Goal: Information Seeking & Learning: Learn about a topic

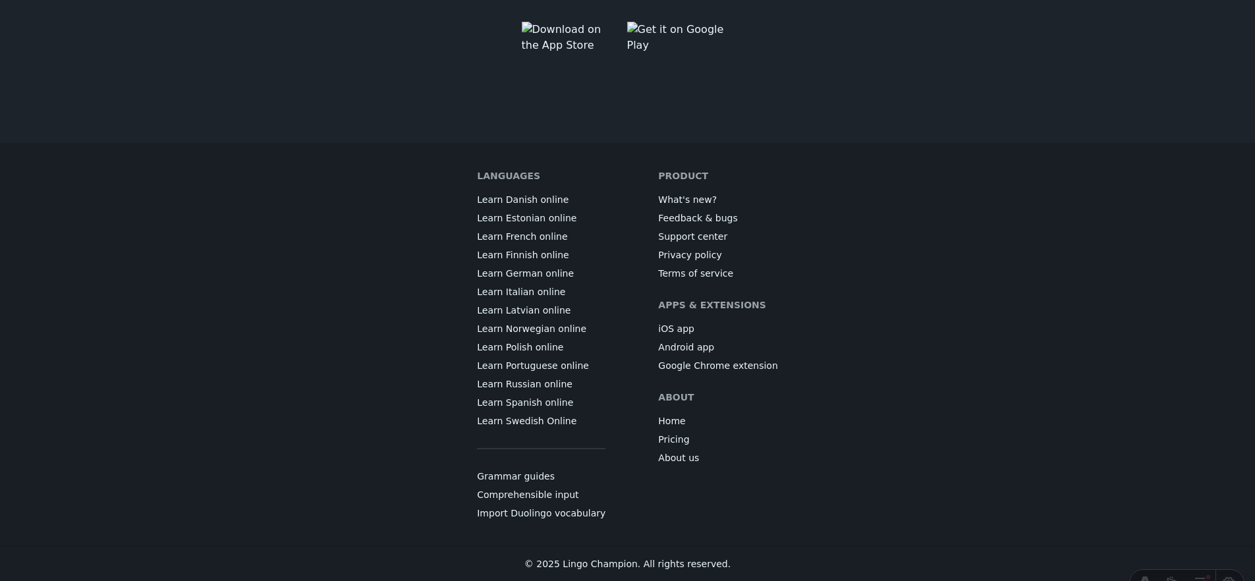
scroll to position [7328, 0]
click at [522, 477] on link "Grammar guides" at bounding box center [516, 476] width 78 height 13
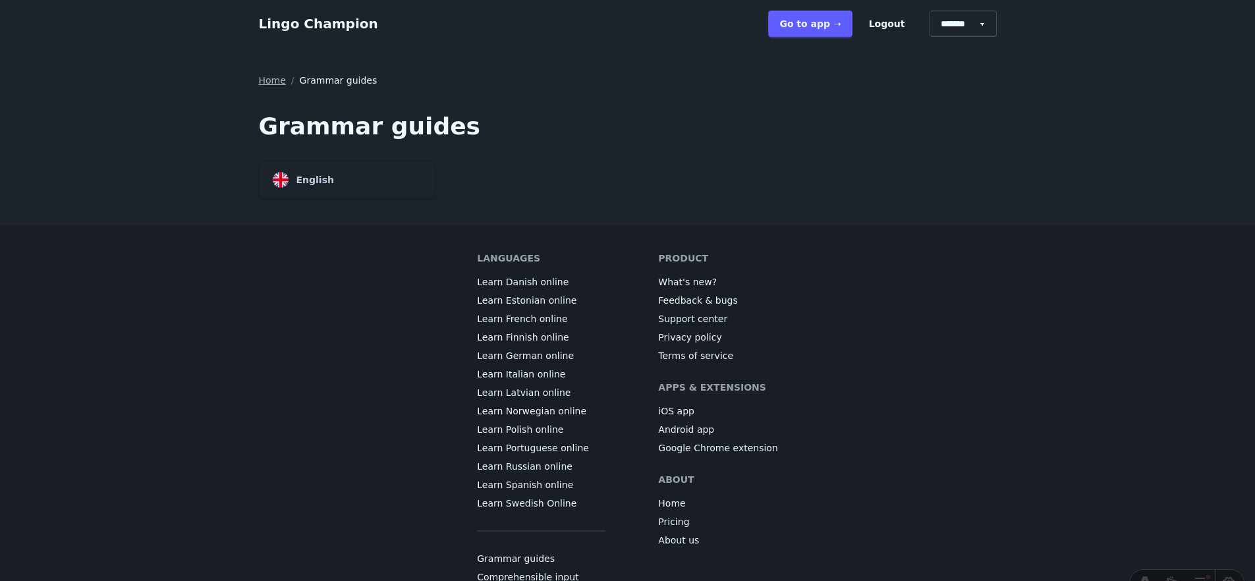
click at [350, 175] on div "English" at bounding box center [347, 180] width 175 height 38
click at [952, 21] on select "******* ******* *******" at bounding box center [963, 24] width 67 height 26
select select "******"
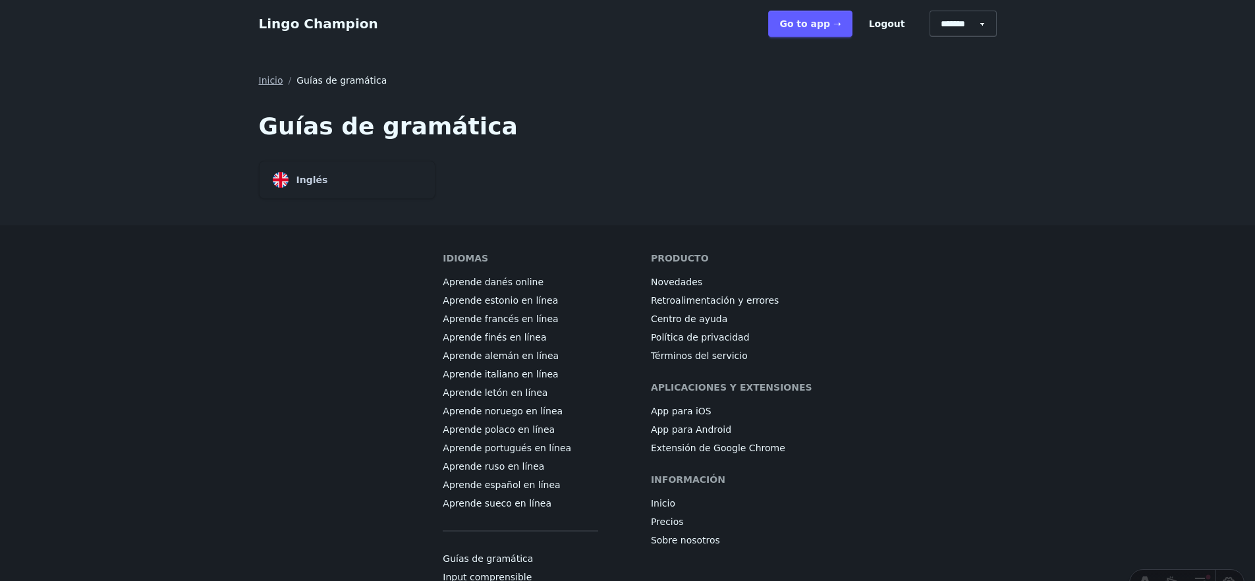
click at [272, 82] on link "Inicio" at bounding box center [271, 80] width 24 height 13
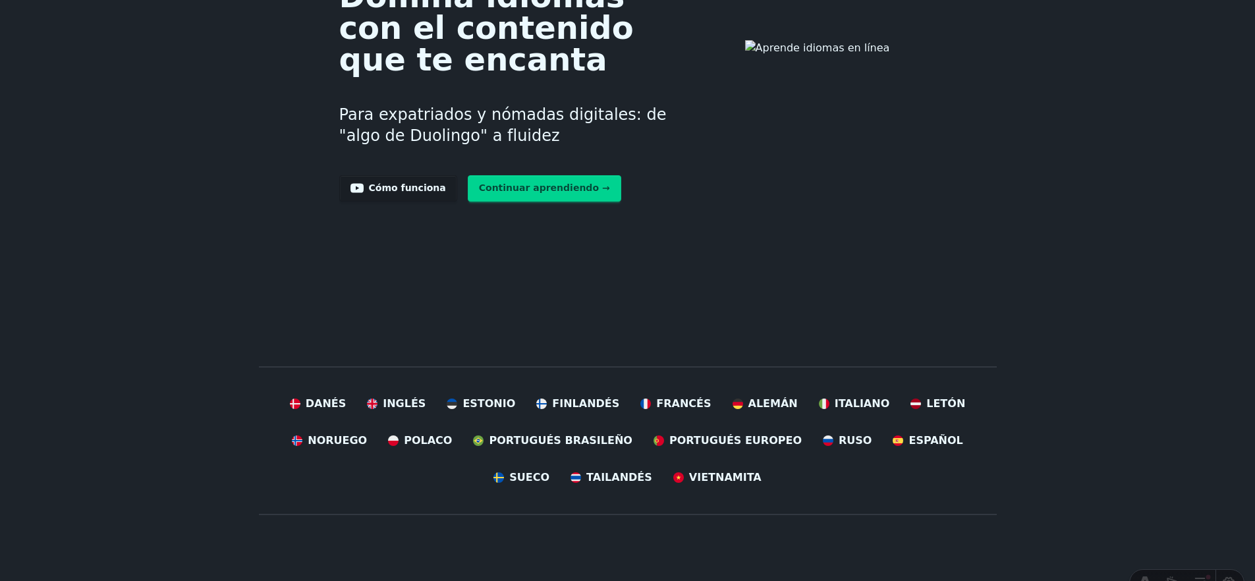
scroll to position [221, 0]
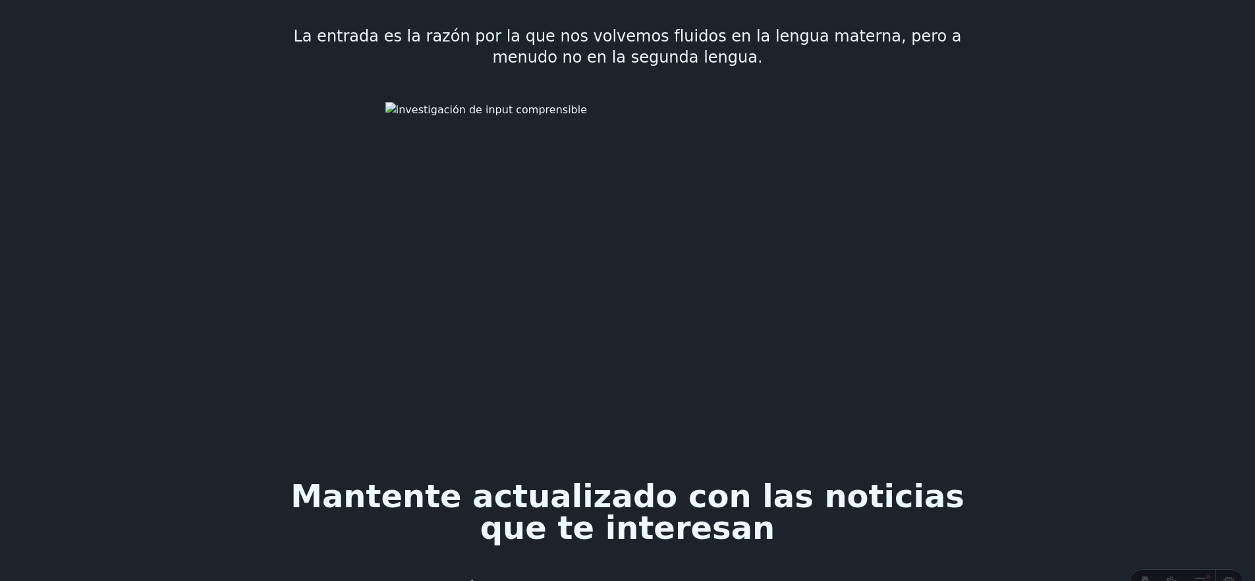
scroll to position [0, 10]
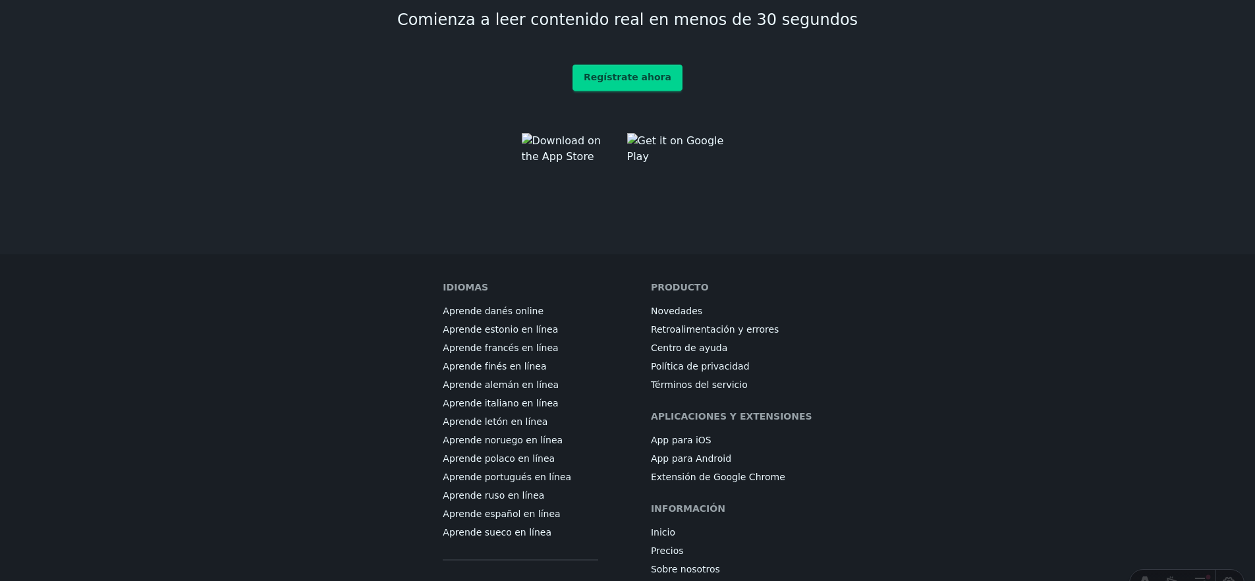
scroll to position [7437, 10]
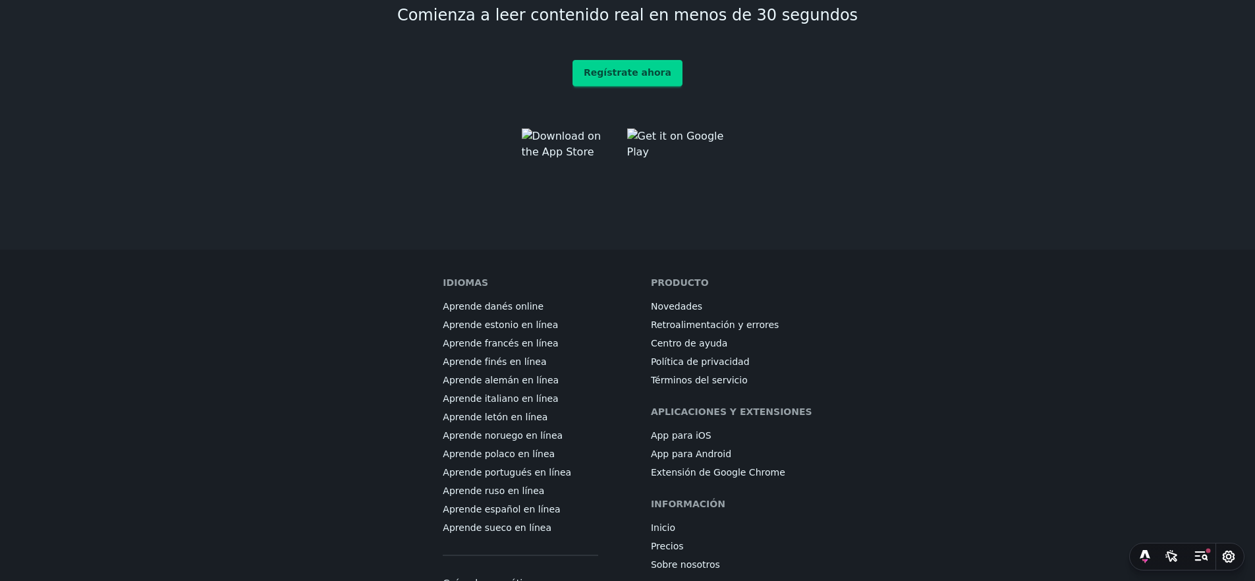
click at [521, 576] on link "Guías de gramática" at bounding box center [488, 582] width 90 height 13
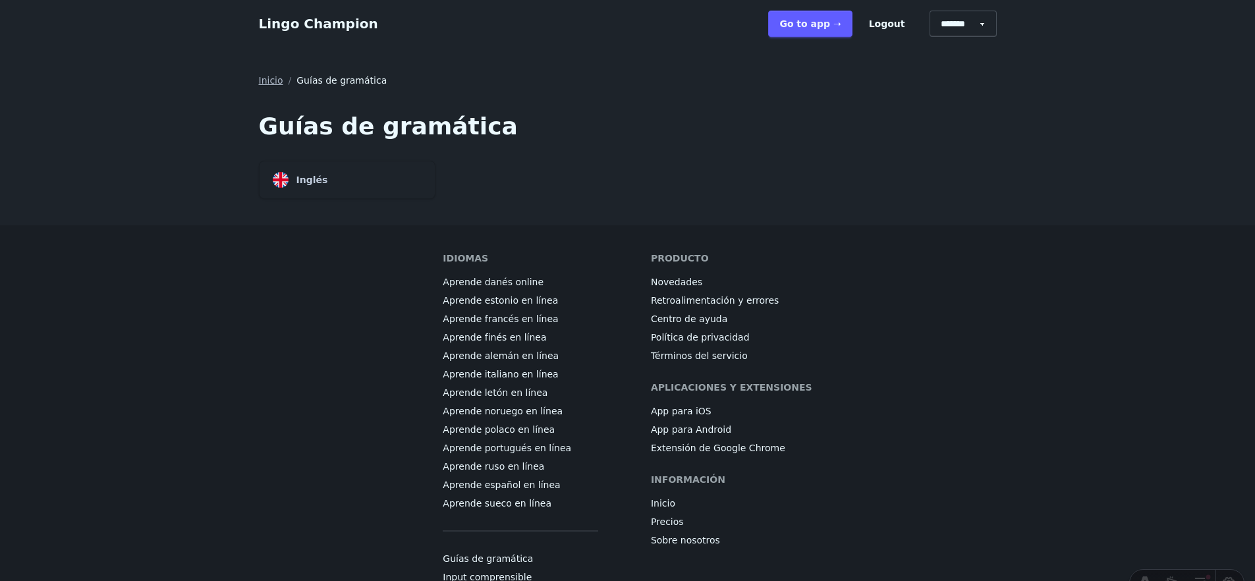
click at [342, 178] on div "Inglés" at bounding box center [347, 180] width 175 height 38
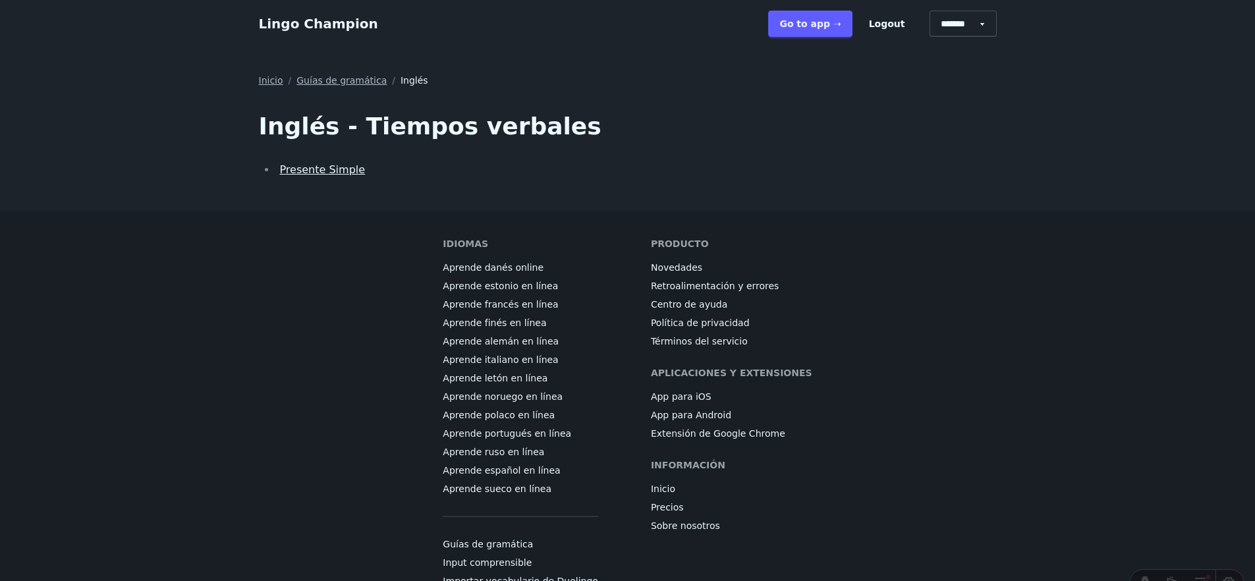
click at [337, 175] on link "Presente Simple" at bounding box center [323, 169] width 86 height 13
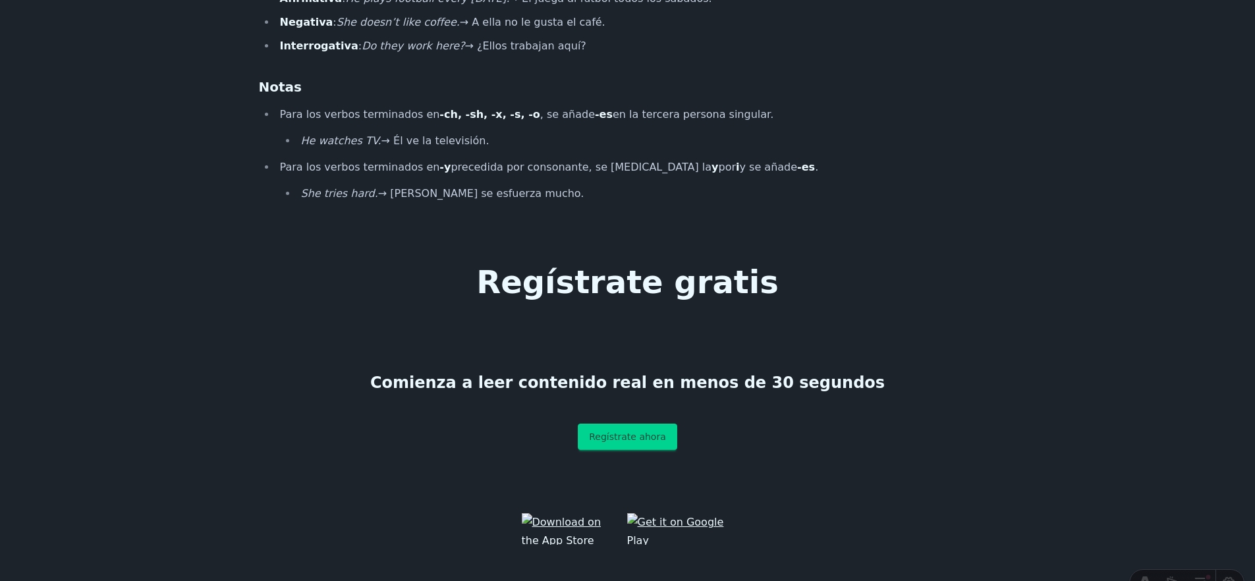
scroll to position [978, 0]
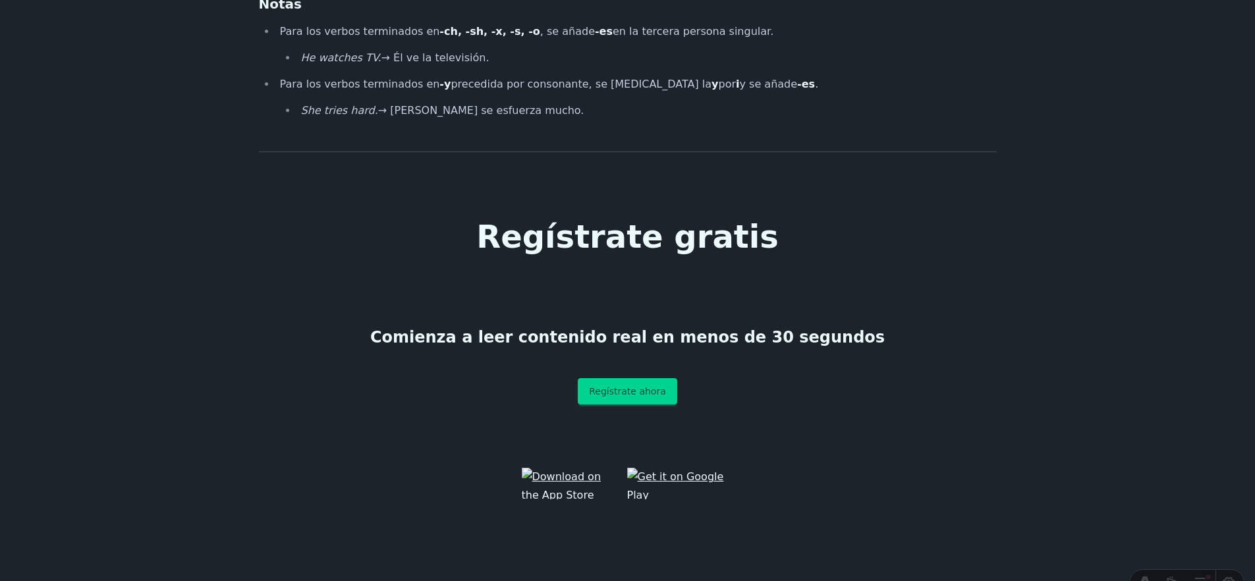
scroll to position [1075, 0]
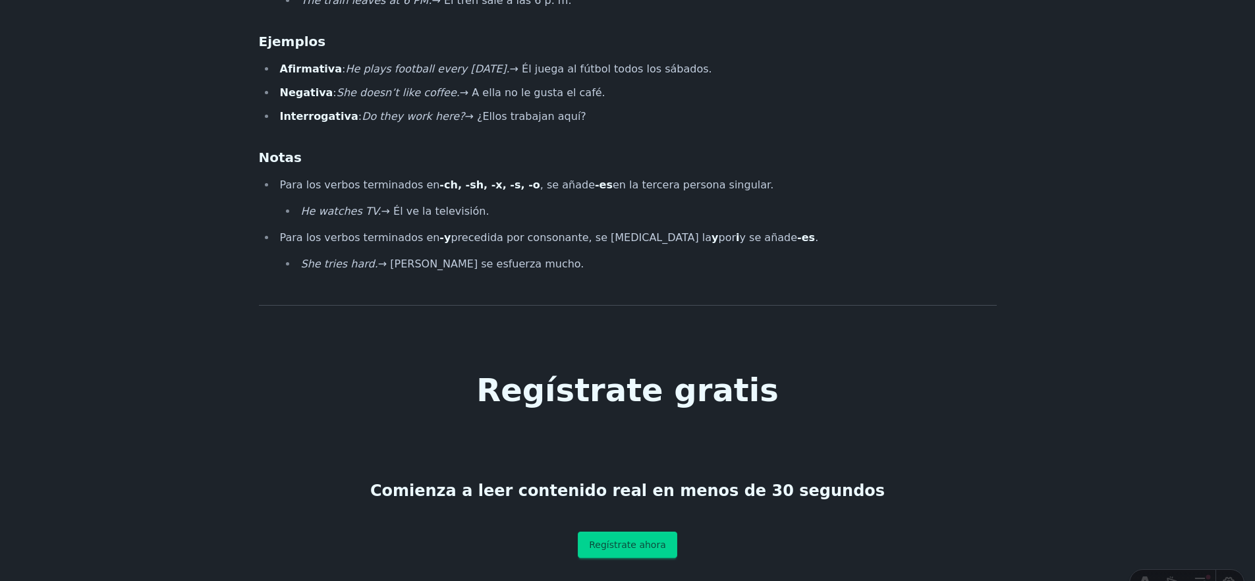
scroll to position [856, 0]
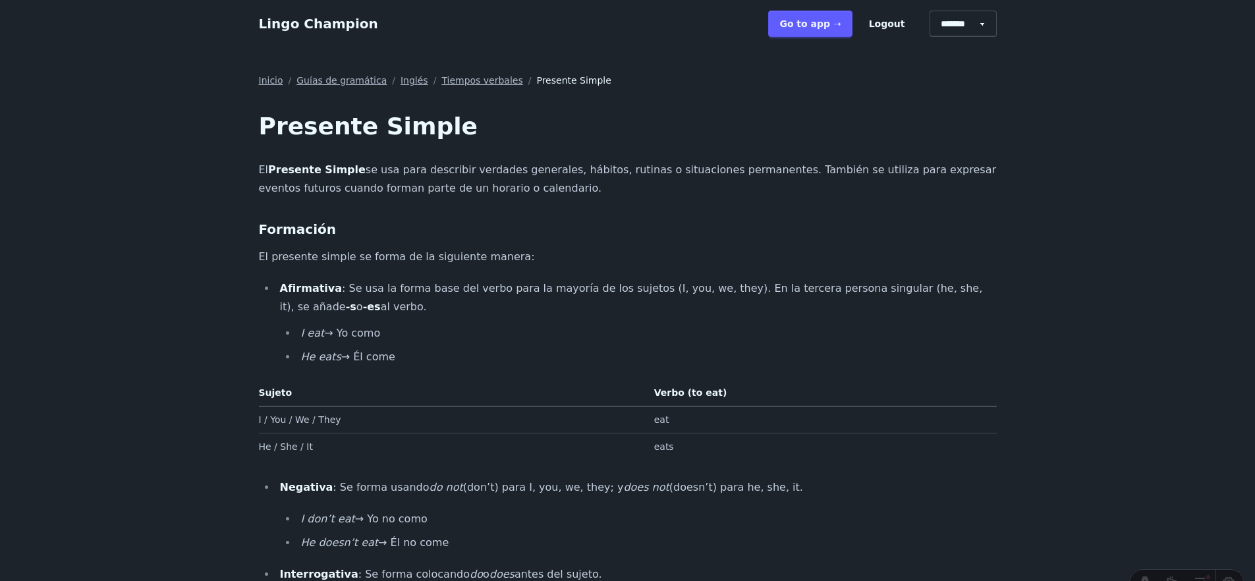
scroll to position [856, 0]
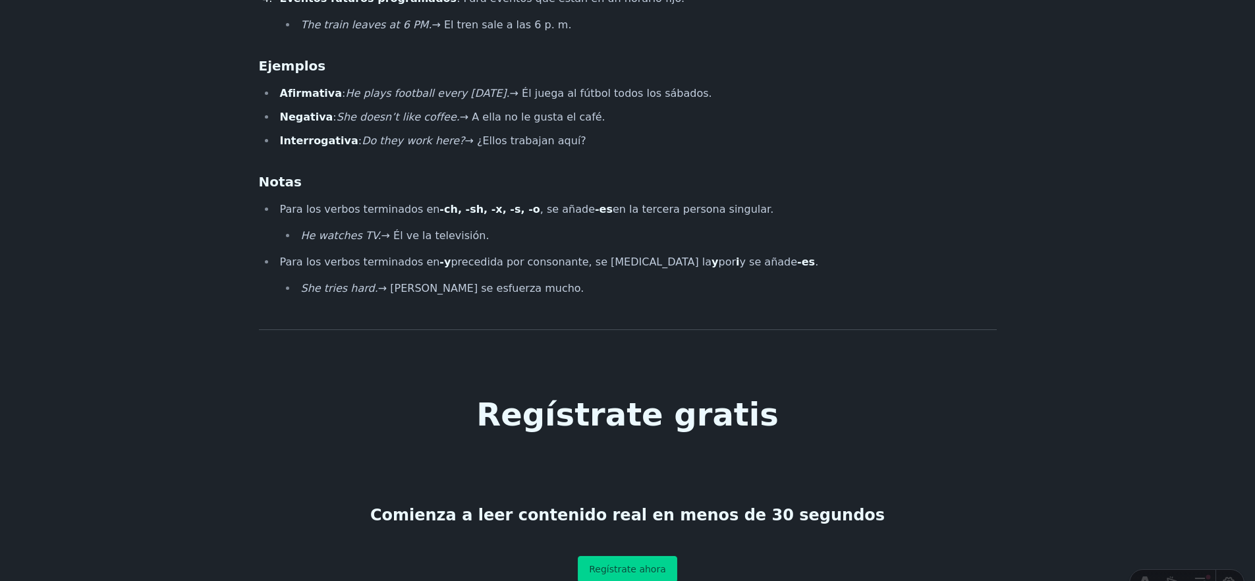
scroll to position [847, 0]
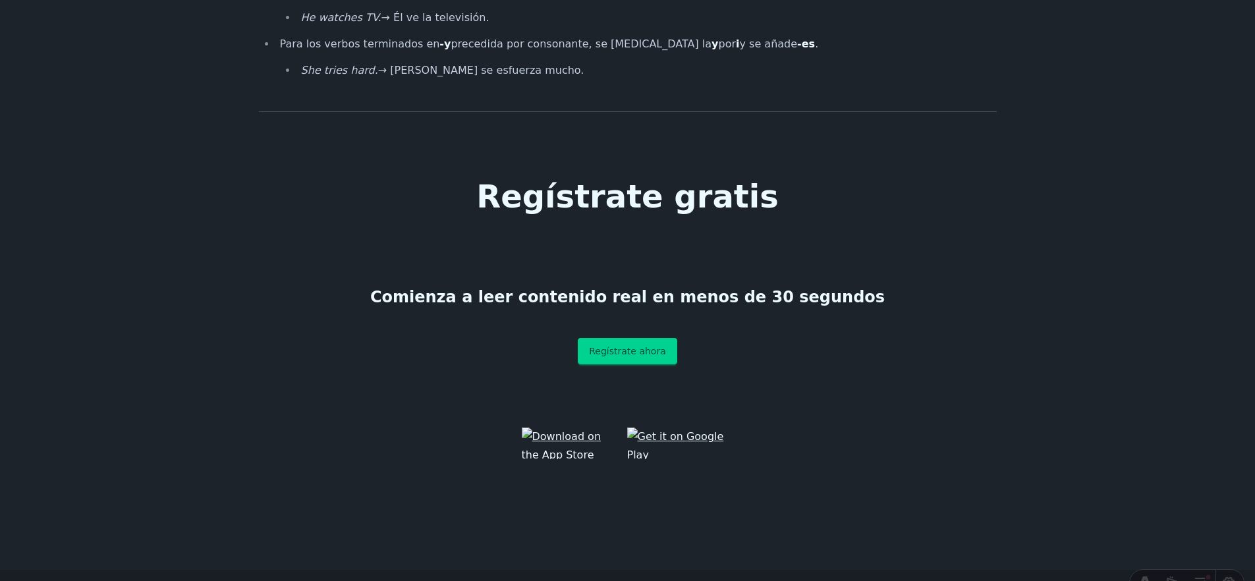
scroll to position [1144, 0]
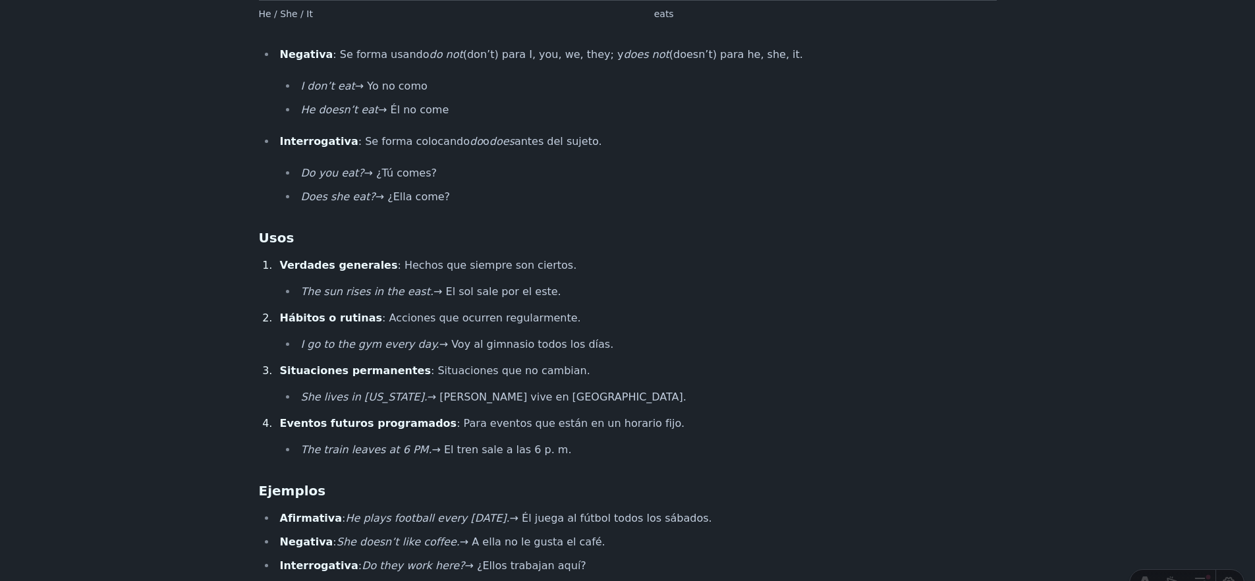
scroll to position [901, 0]
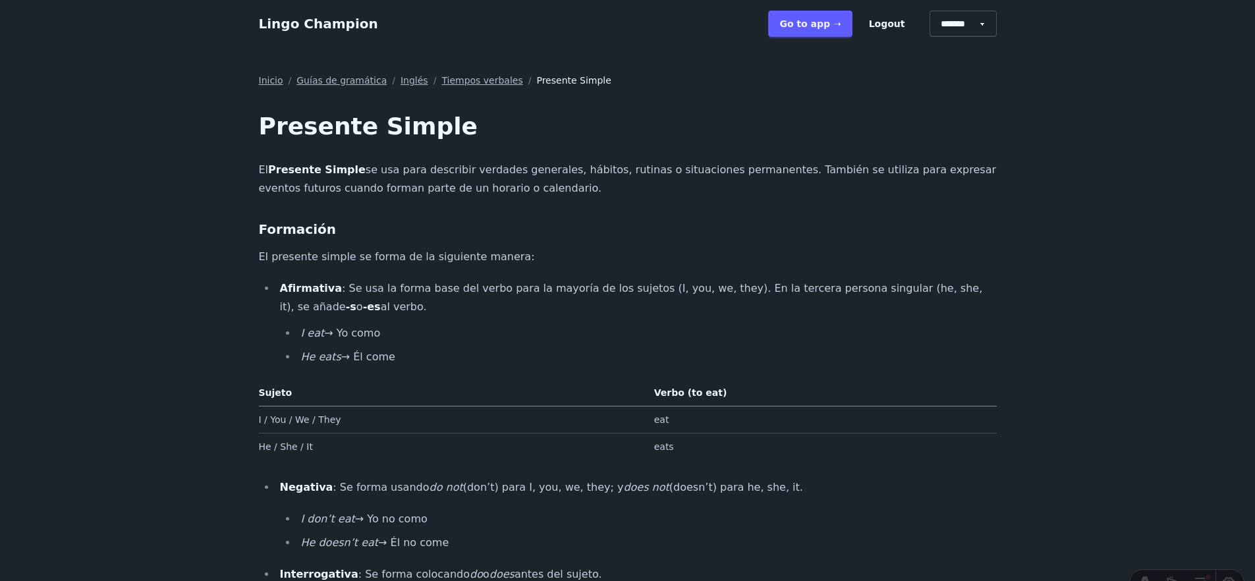
scroll to position [901, 0]
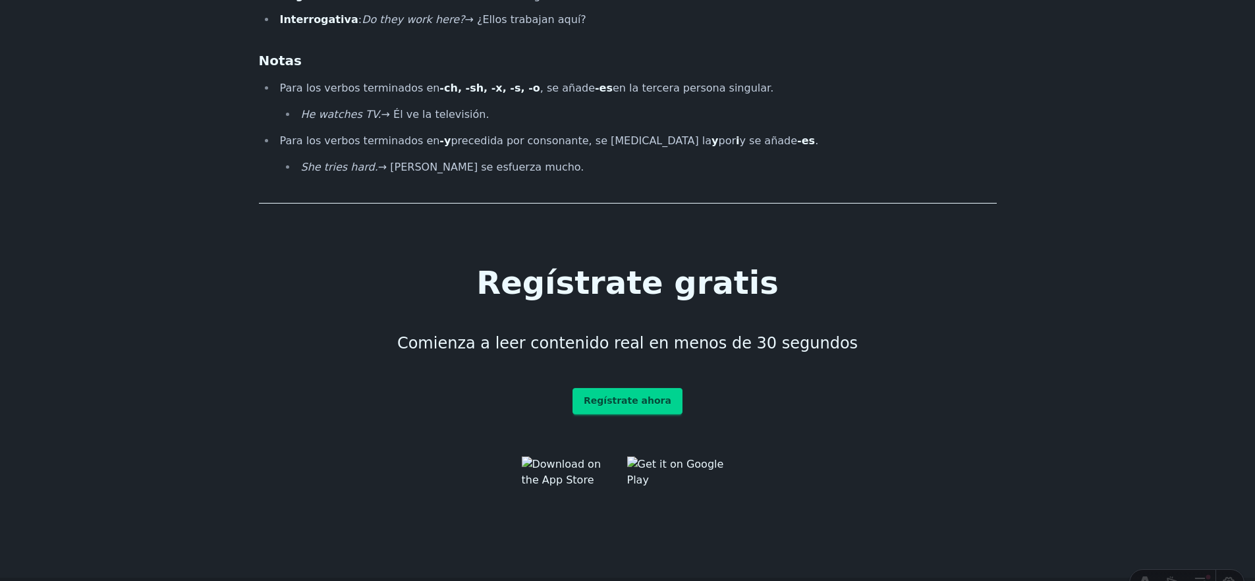
scroll to position [890, 0]
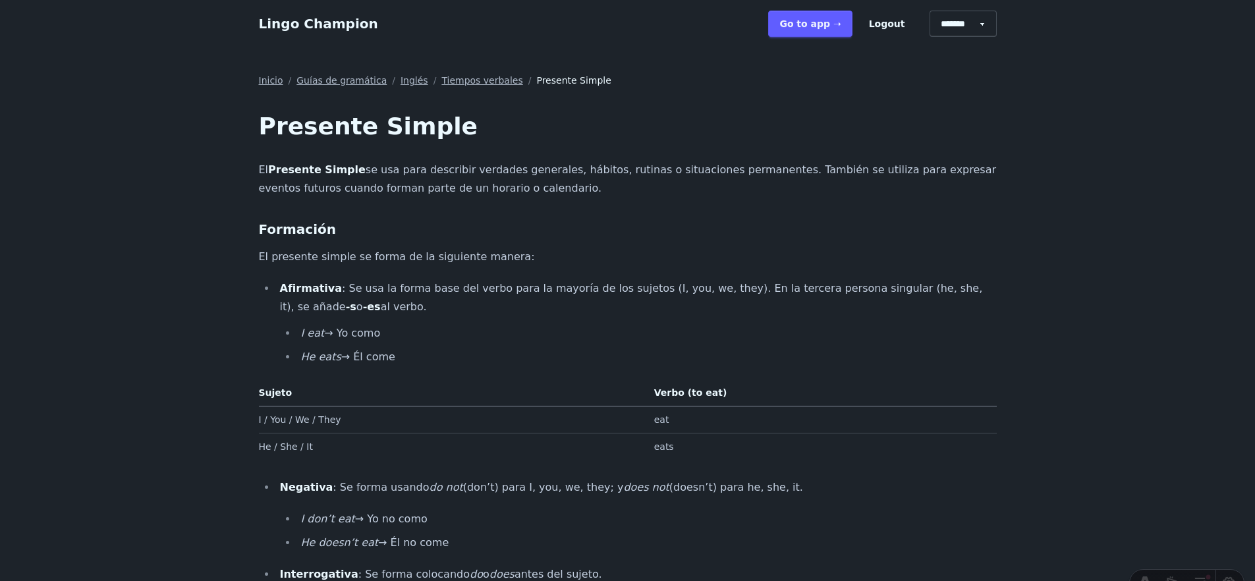
scroll to position [890, 0]
click at [336, 80] on link "Guías de gramática" at bounding box center [341, 80] width 90 height 13
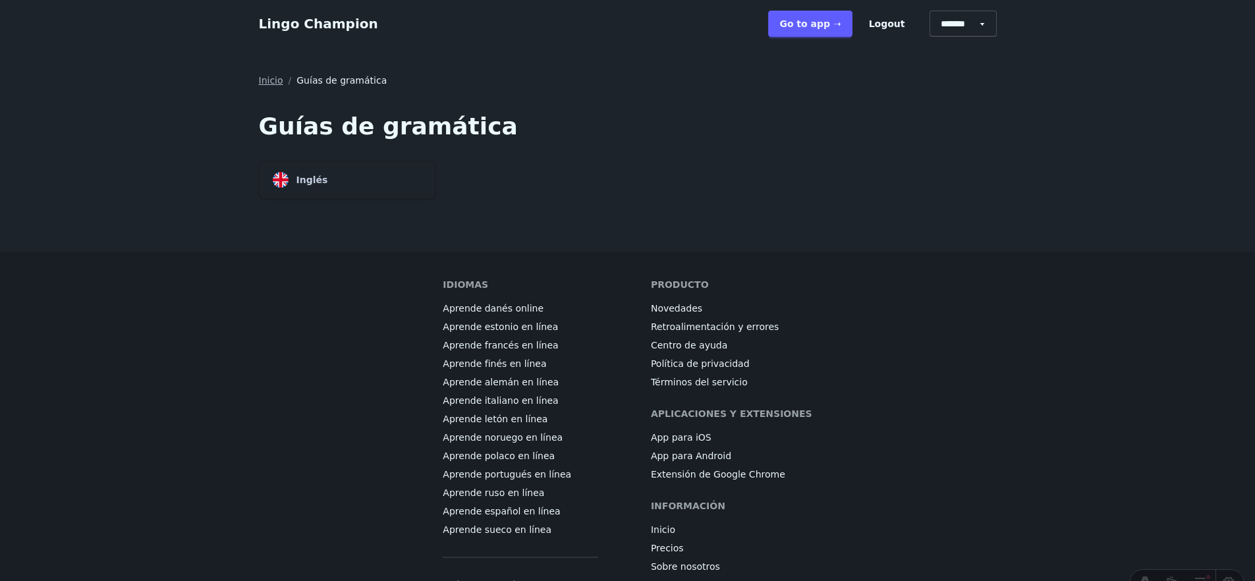
click at [385, 180] on div "Inglés" at bounding box center [347, 180] width 175 height 38
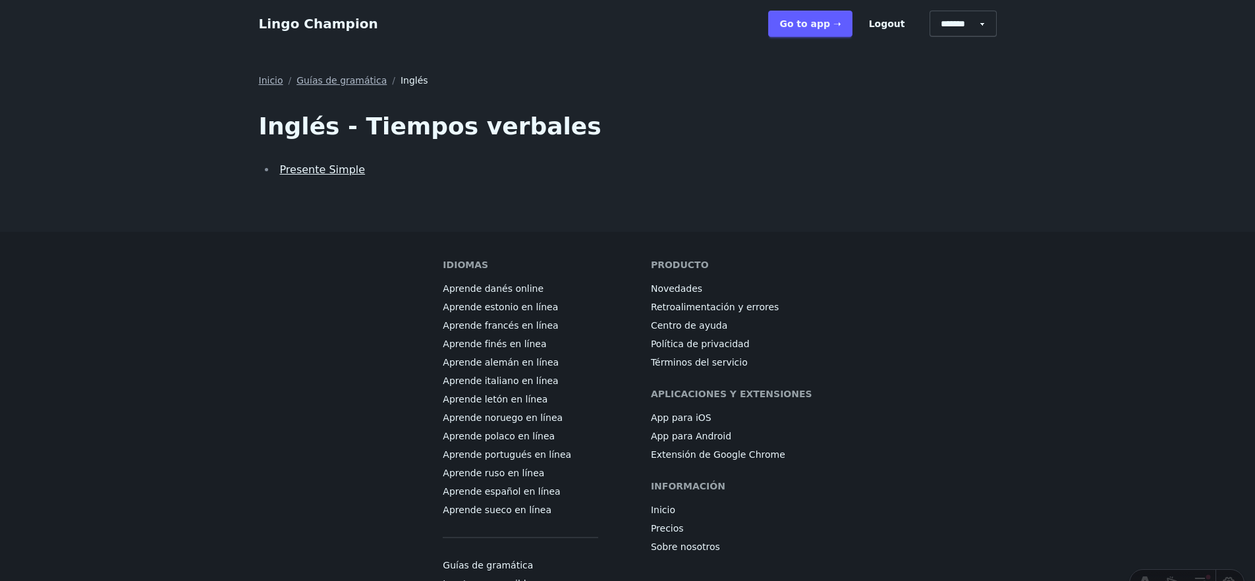
click at [345, 168] on link "Presente Simple" at bounding box center [323, 169] width 86 height 13
